Goal: Task Accomplishment & Management: Manage account settings

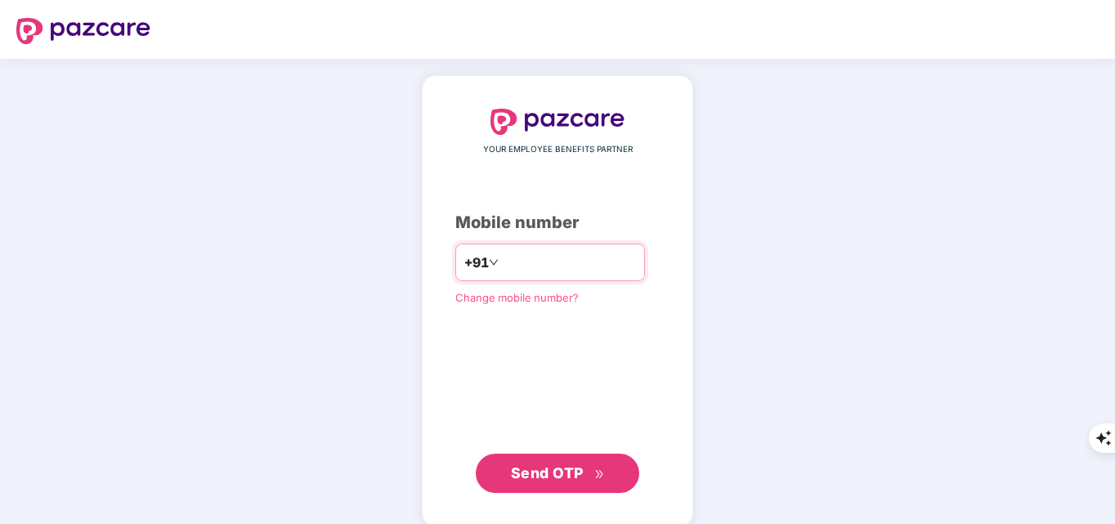
click at [566, 272] on input "number" at bounding box center [569, 262] width 134 height 26
type input "**********"
click at [561, 478] on span "Send OTP" at bounding box center [547, 473] width 73 height 17
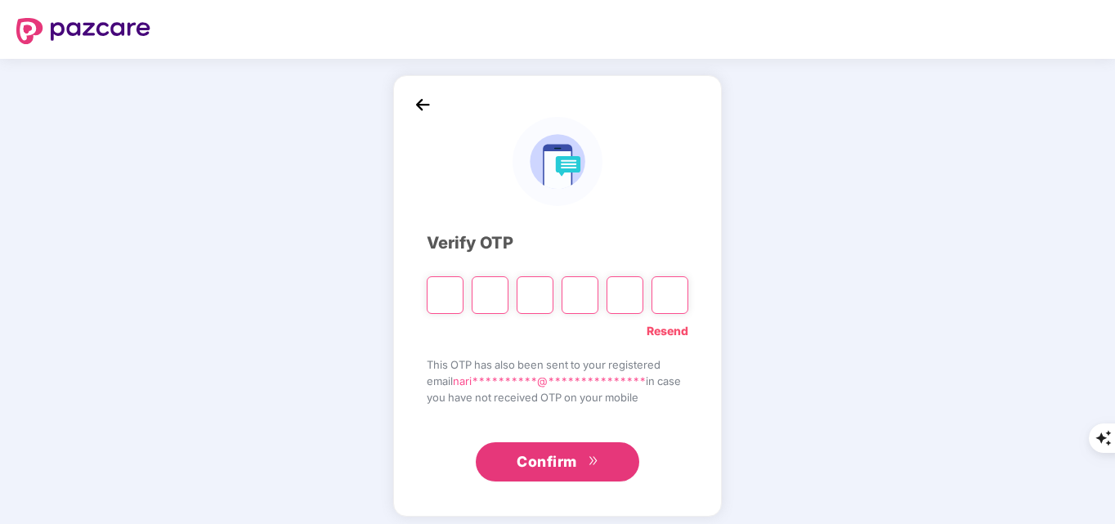
type input "*"
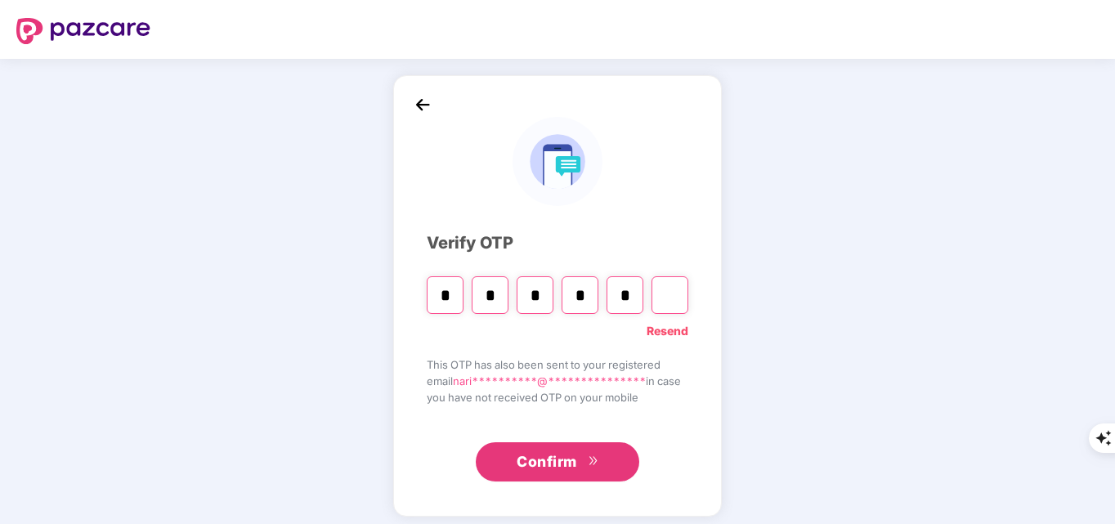
type input "*"
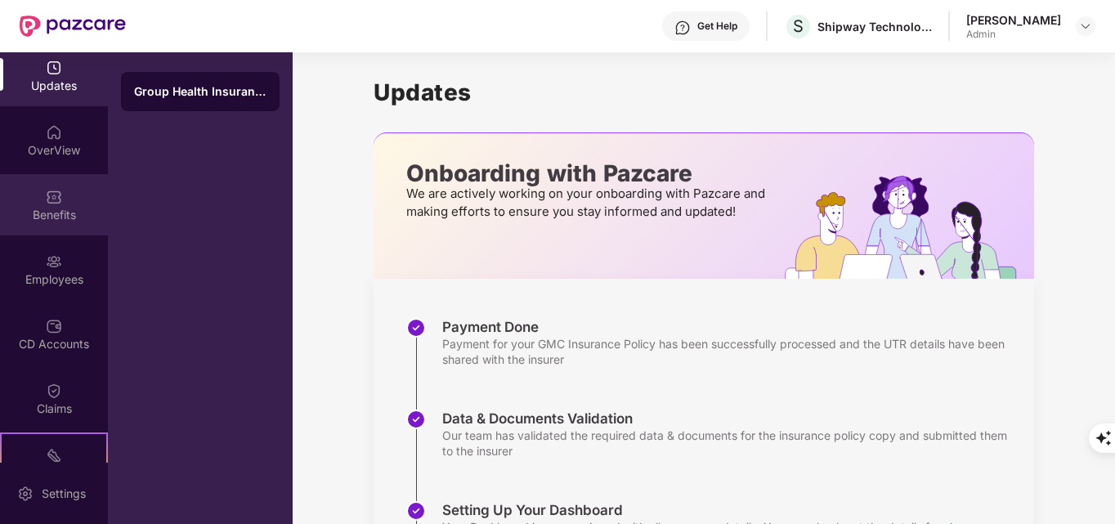
click at [56, 227] on div "Benefits" at bounding box center [54, 204] width 108 height 61
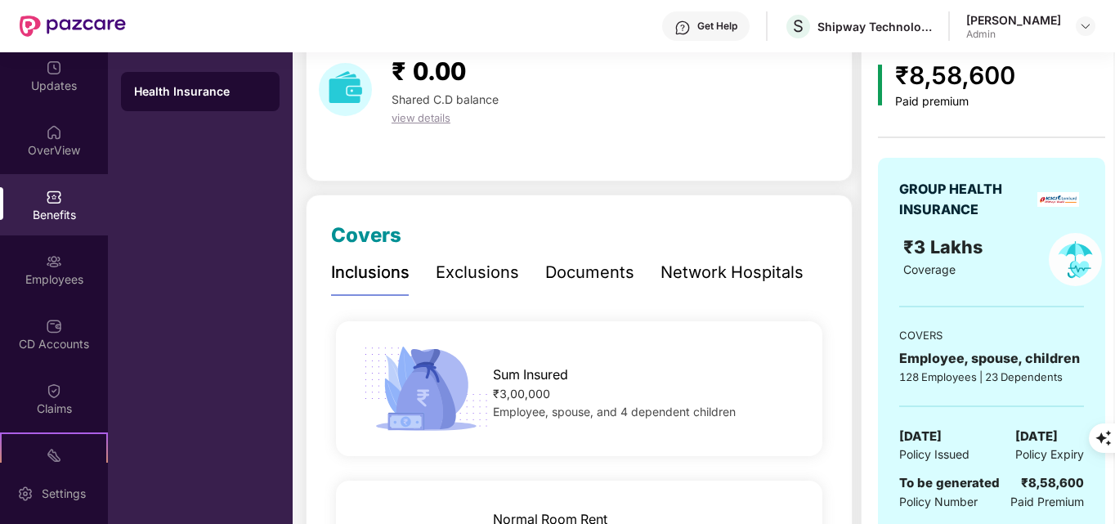
scroll to position [164, 0]
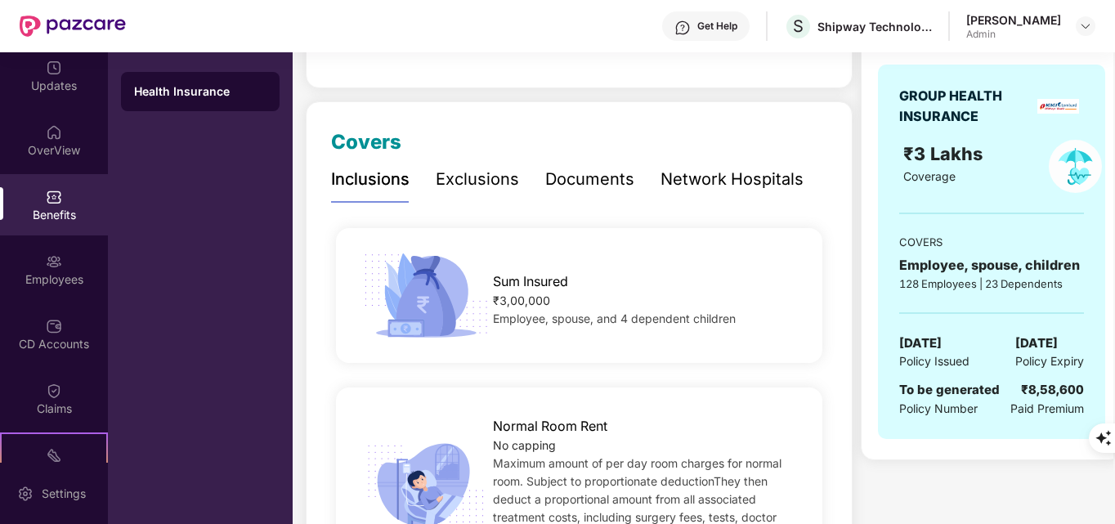
click at [586, 187] on div "Documents" at bounding box center [589, 179] width 89 height 25
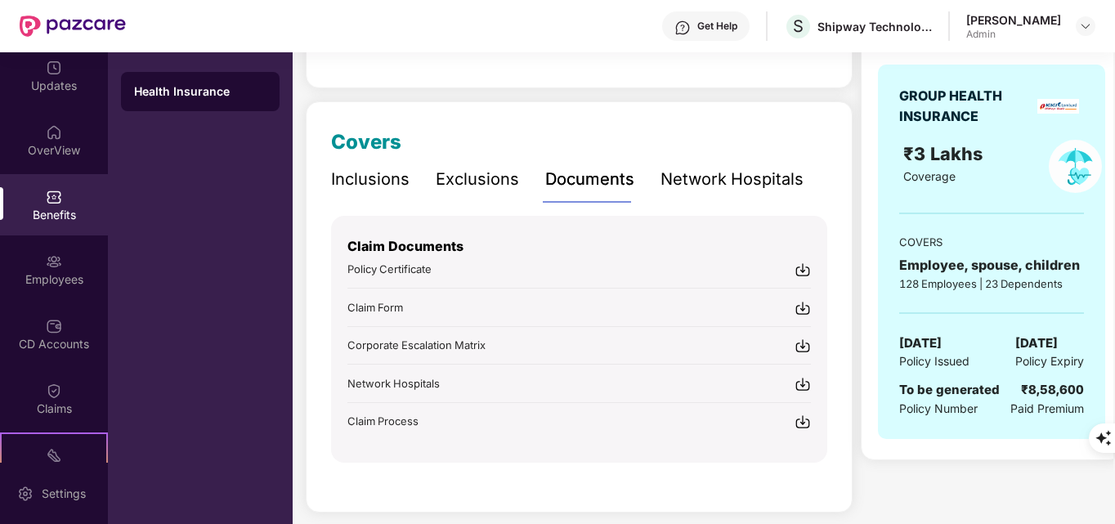
click at [804, 272] on img at bounding box center [803, 270] width 16 height 16
click at [803, 352] on img at bounding box center [803, 346] width 16 height 16
click at [799, 274] on img at bounding box center [803, 270] width 16 height 16
click at [352, 187] on div "Inclusions" at bounding box center [370, 179] width 79 height 25
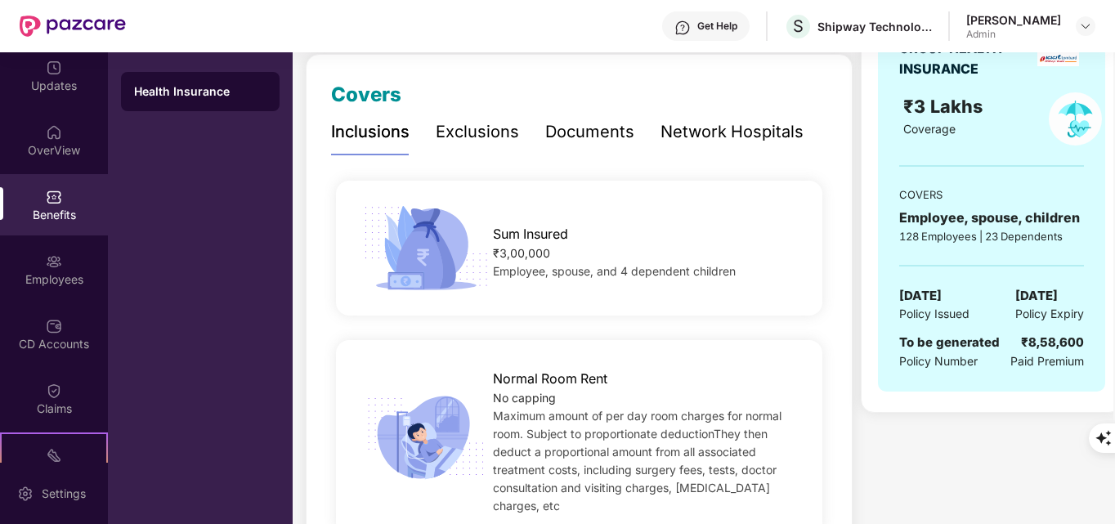
scroll to position [75, 0]
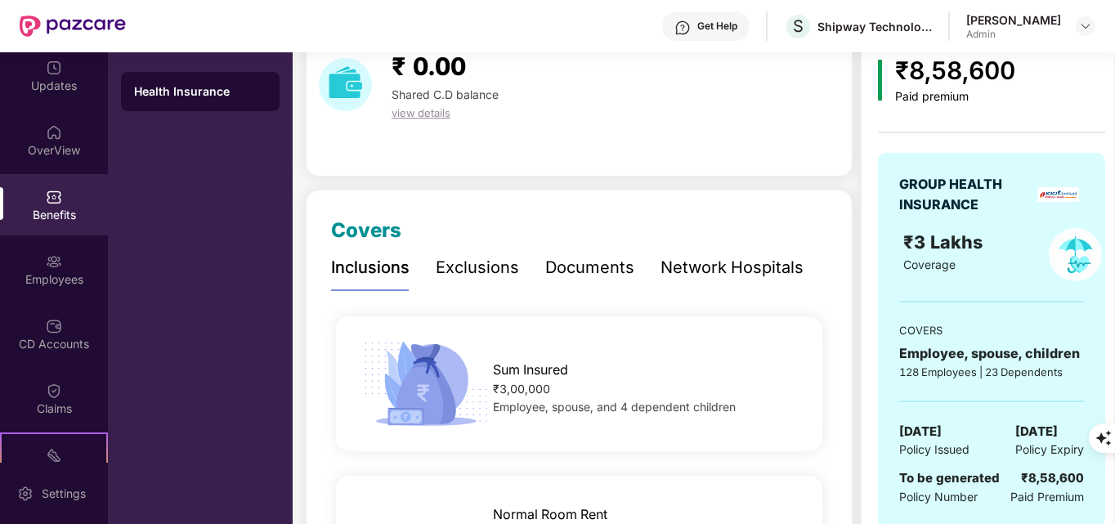
click at [60, 213] on div "Benefits" at bounding box center [54, 215] width 108 height 16
click at [65, 260] on div "Employees" at bounding box center [54, 269] width 108 height 61
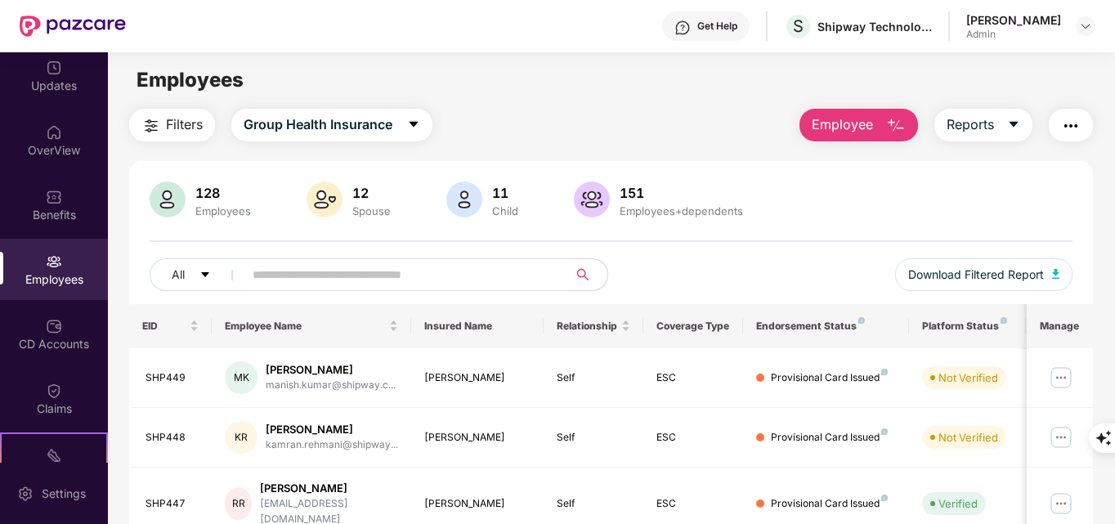
scroll to position [0, 0]
click at [1010, 276] on span "Download Filtered Report" at bounding box center [977, 276] width 136 height 18
click at [368, 273] on input "text" at bounding box center [400, 275] width 294 height 25
paste input "**********"
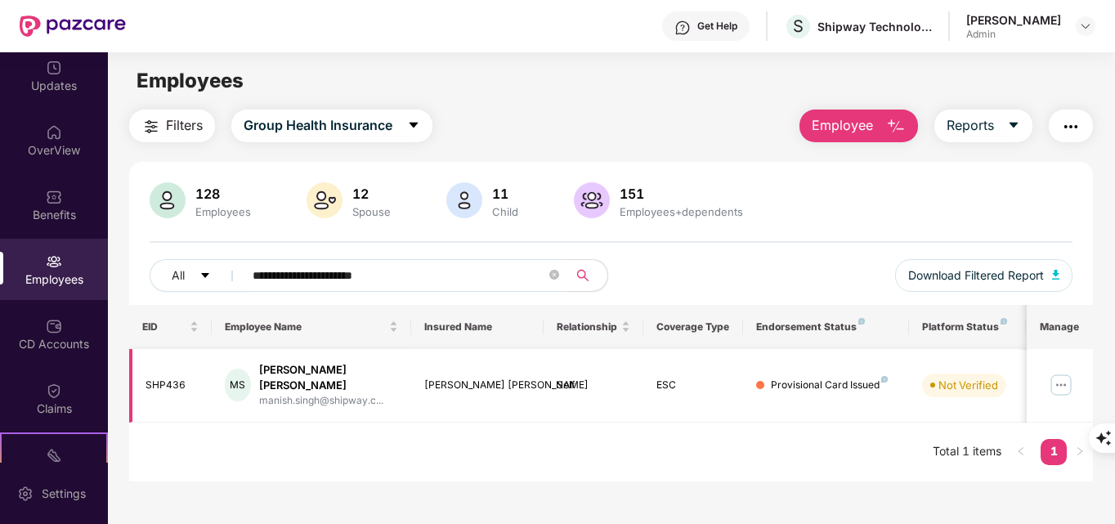
type input "**********"
click at [1059, 380] on img at bounding box center [1061, 385] width 26 height 26
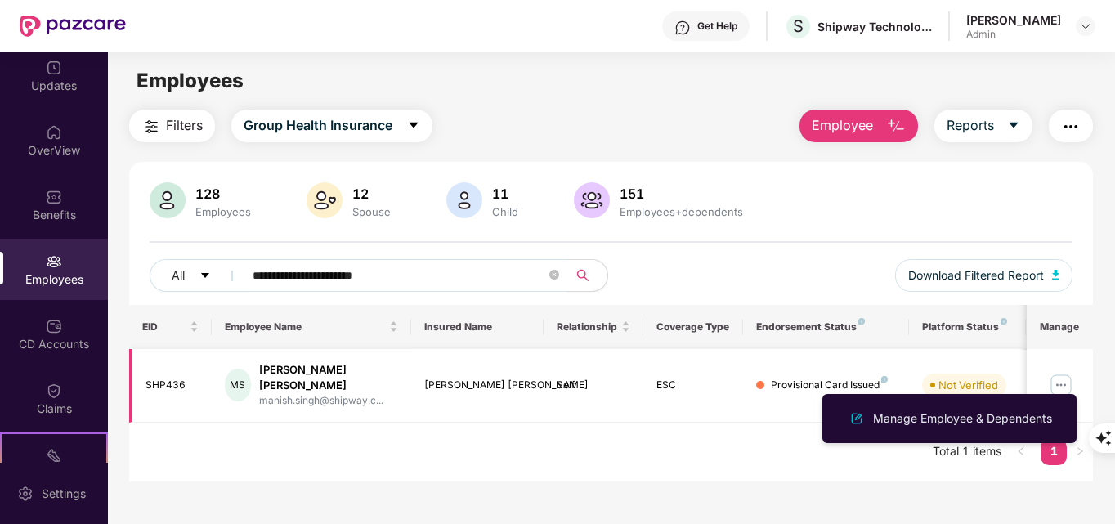
click at [1062, 375] on img at bounding box center [1061, 385] width 26 height 26
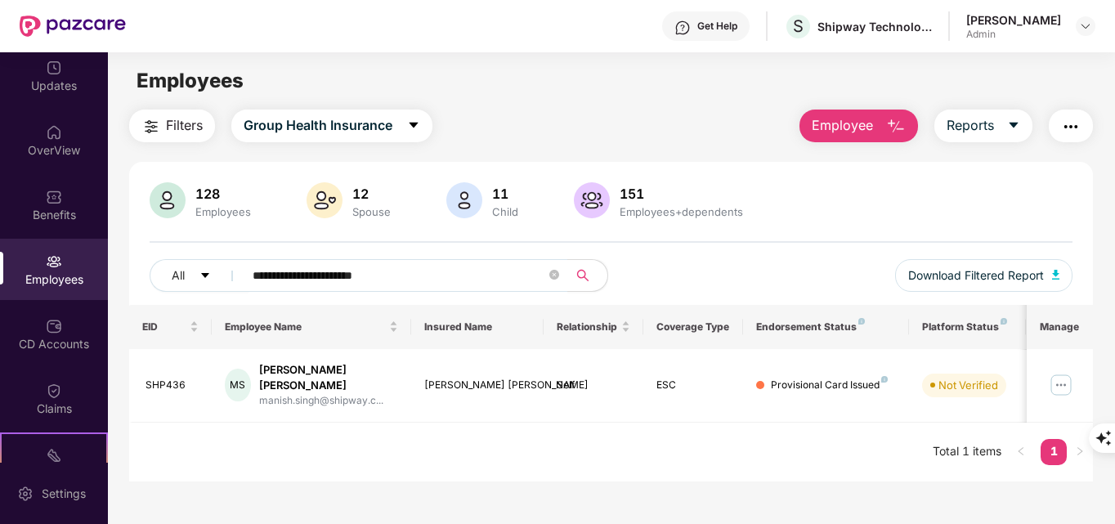
click at [905, 123] on img "button" at bounding box center [896, 127] width 20 height 20
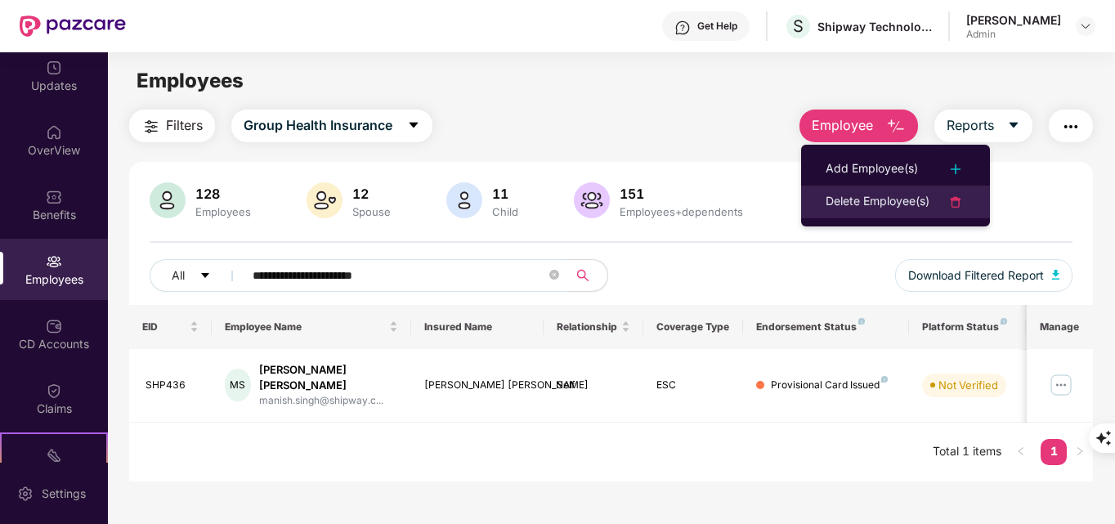
click at [889, 205] on div "Delete Employee(s)" at bounding box center [878, 202] width 104 height 20
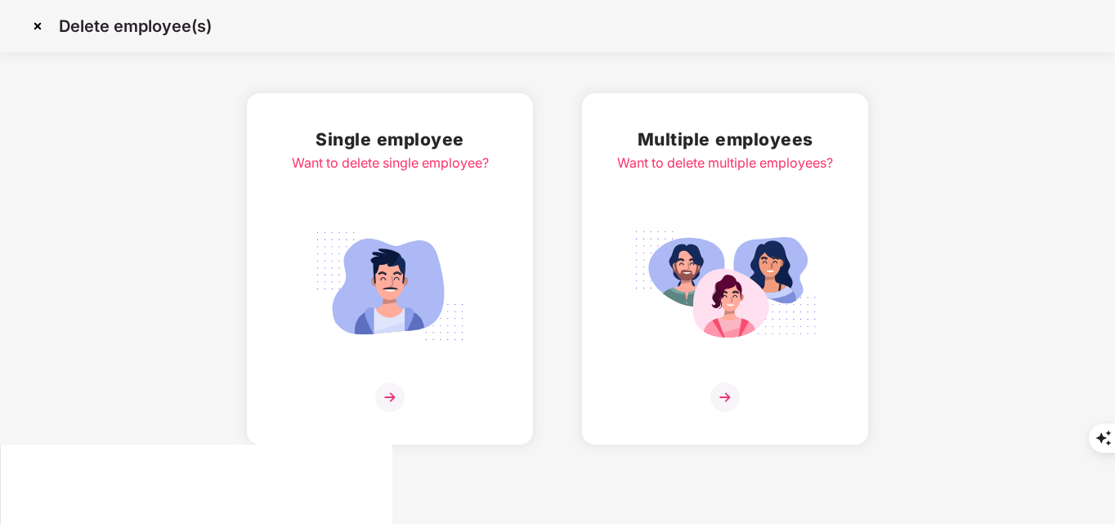
click at [384, 388] on img at bounding box center [389, 397] width 29 height 29
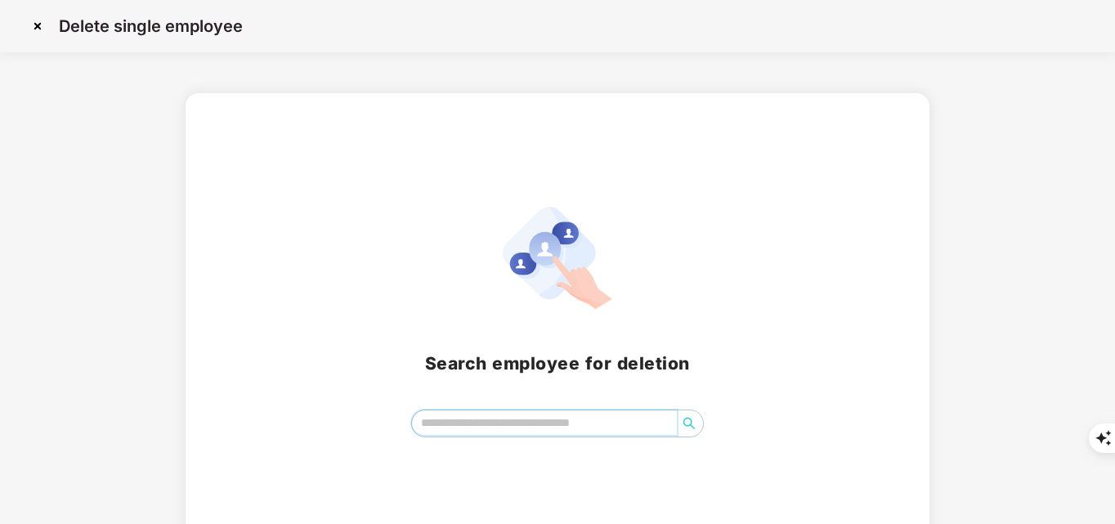
click at [495, 427] on input "search" at bounding box center [545, 423] width 266 height 25
paste input "**********"
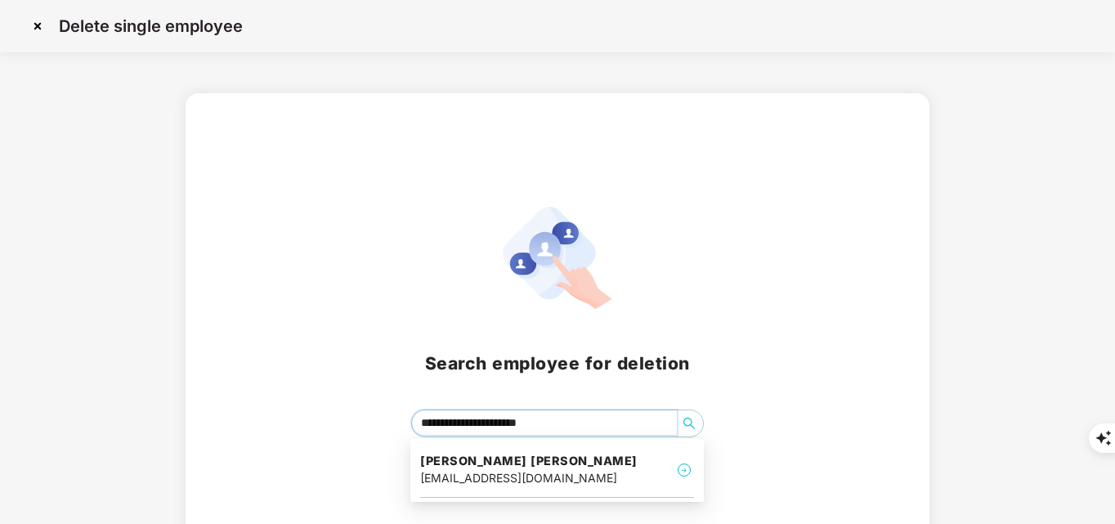
type input "**********"
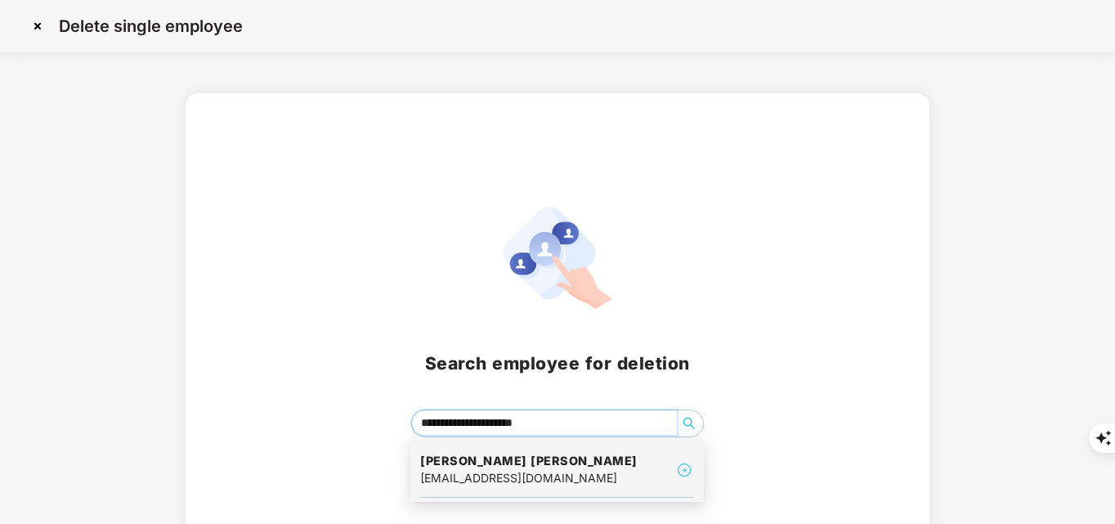
click at [510, 466] on h4 "[PERSON_NAME] [PERSON_NAME]" at bounding box center [529, 461] width 218 height 16
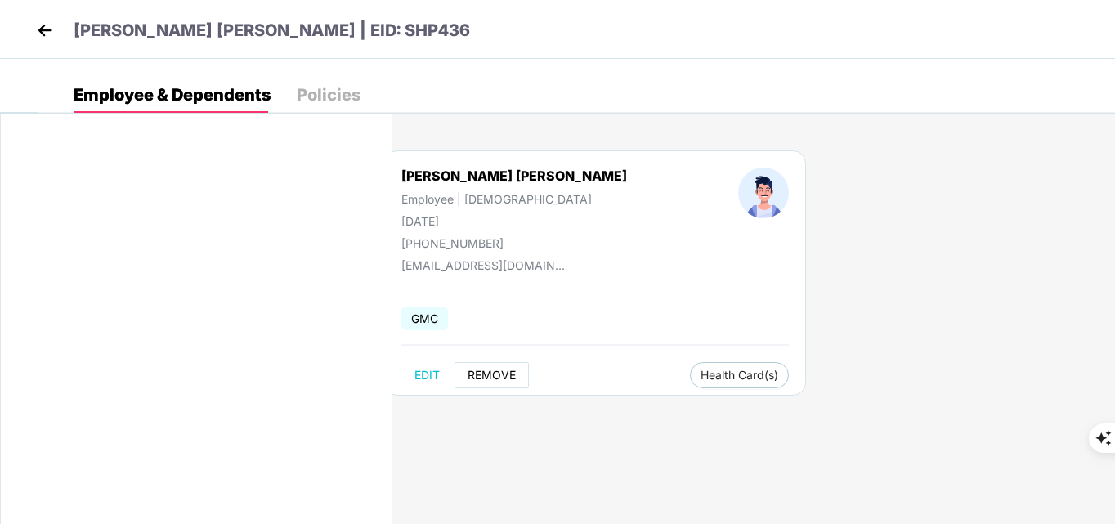
click at [465, 375] on button "REMOVE" at bounding box center [492, 375] width 74 height 26
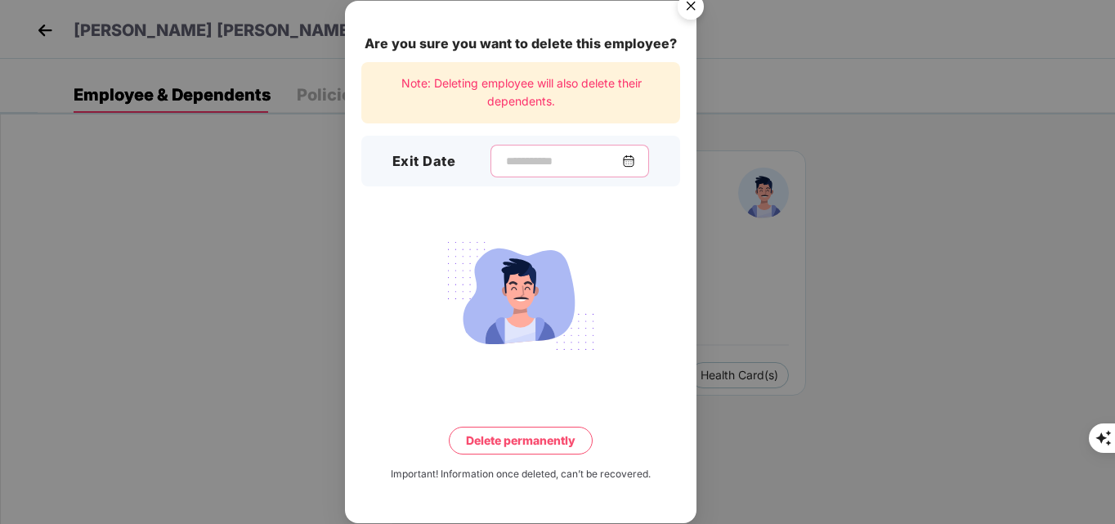
click at [505, 164] on input at bounding box center [564, 161] width 118 height 17
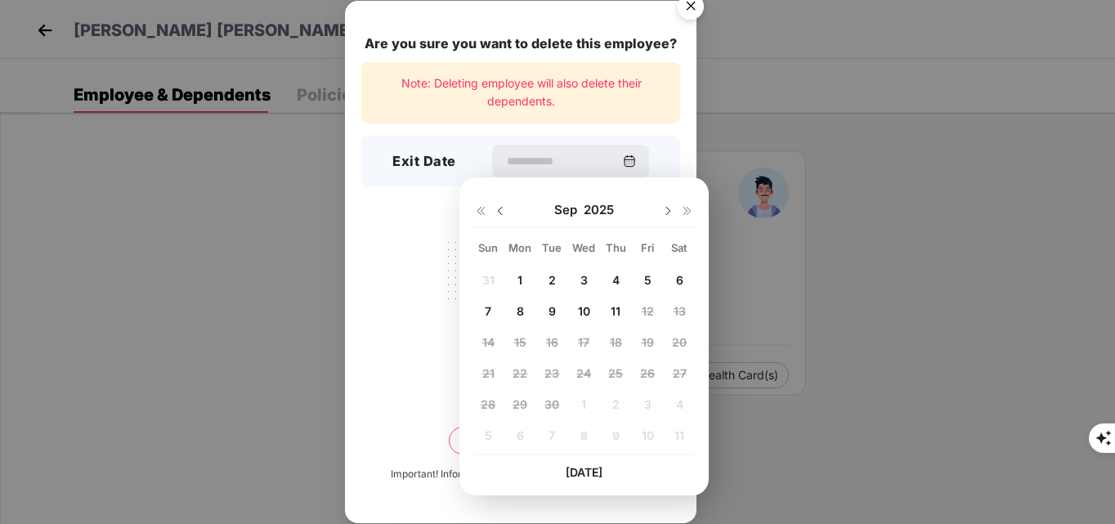
click at [586, 310] on span "10" at bounding box center [584, 311] width 12 height 14
type input "**********"
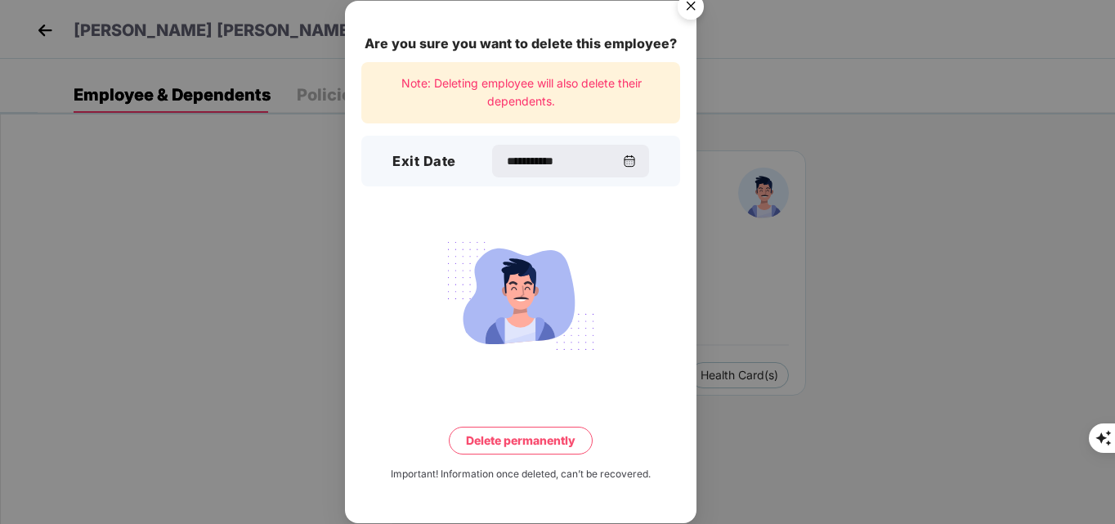
click at [544, 445] on button "Delete permanently" at bounding box center [521, 441] width 144 height 28
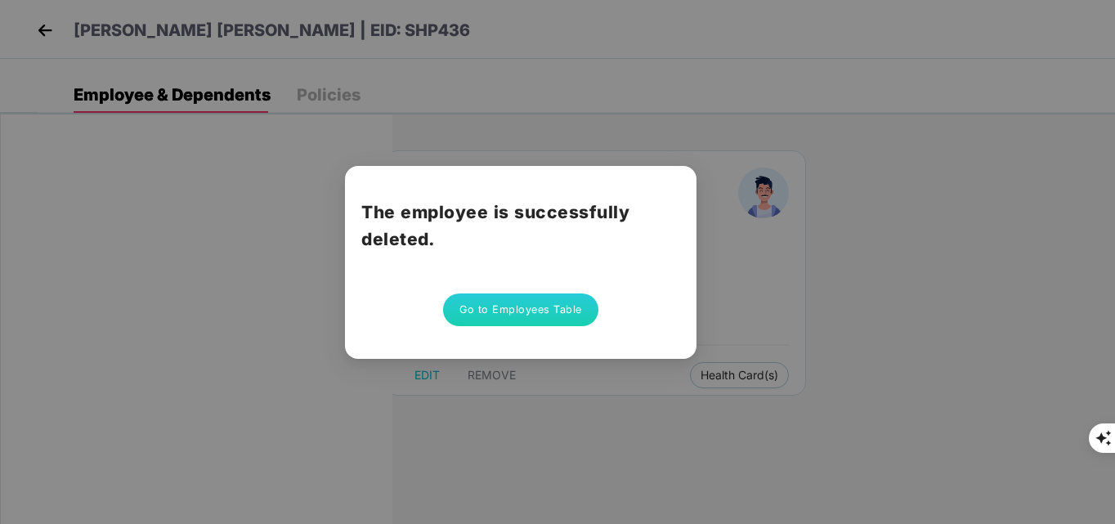
click at [527, 307] on button "Go to Employees Table" at bounding box center [520, 310] width 155 height 33
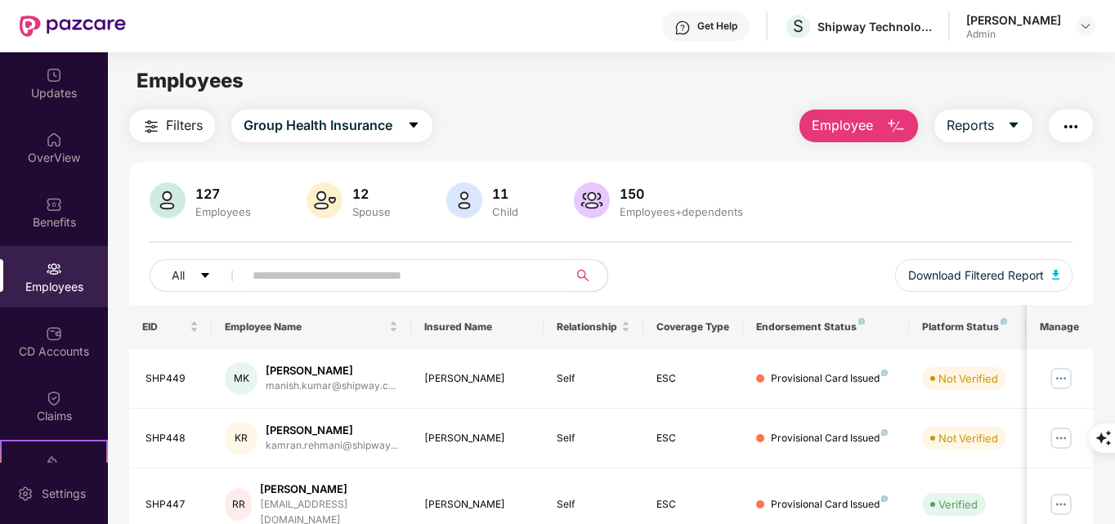
click at [906, 117] on img "button" at bounding box center [896, 127] width 20 height 20
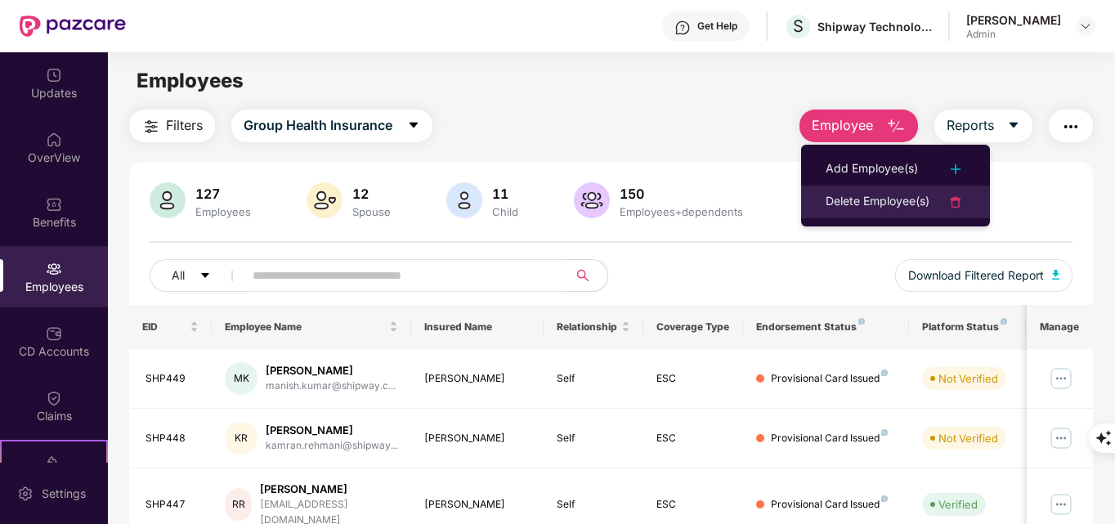
click at [885, 203] on div "Delete Employee(s)" at bounding box center [878, 202] width 104 height 20
